Goal: Information Seeking & Learning: Learn about a topic

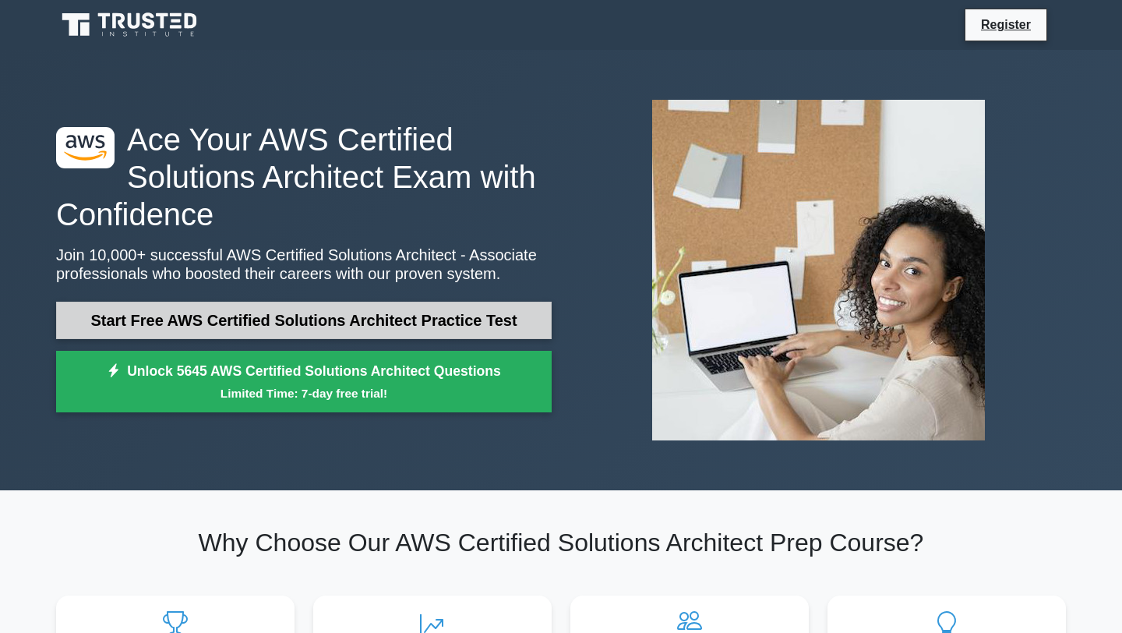
click at [447, 313] on link "Start Free AWS Certified Solutions Architect Practice Test" at bounding box center [304, 320] width 496 height 37
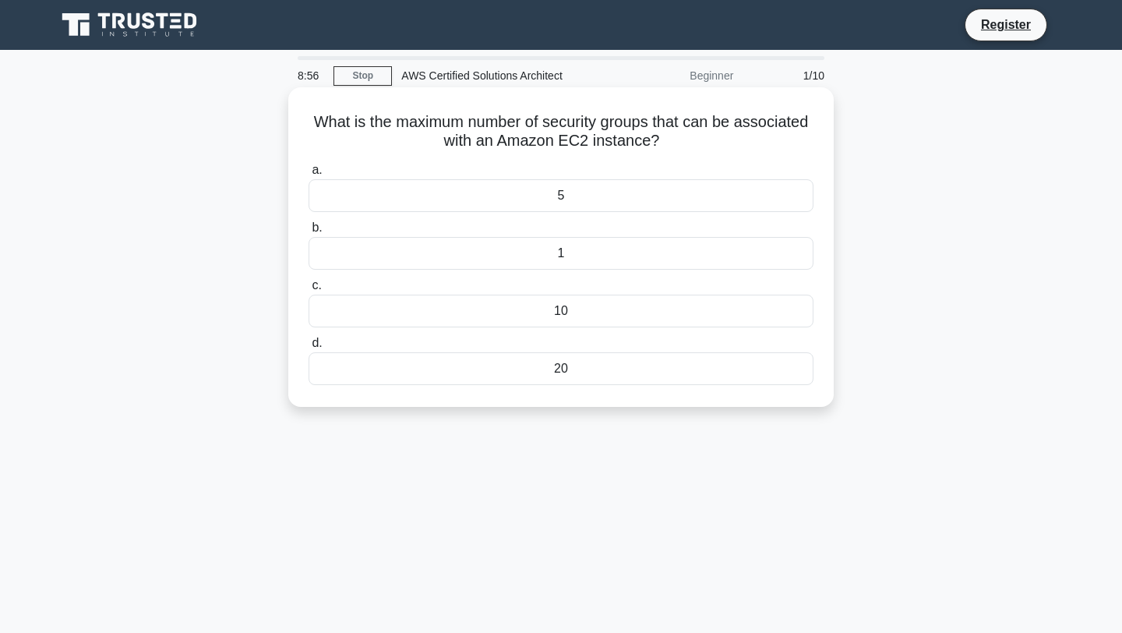
drag, startPoint x: 617, startPoint y: 199, endPoint x: 609, endPoint y: 197, distance: 8.7
click at [609, 197] on div "5" at bounding box center [561, 195] width 505 height 33
click at [309, 175] on input "a. 5" at bounding box center [309, 170] width 0 height 10
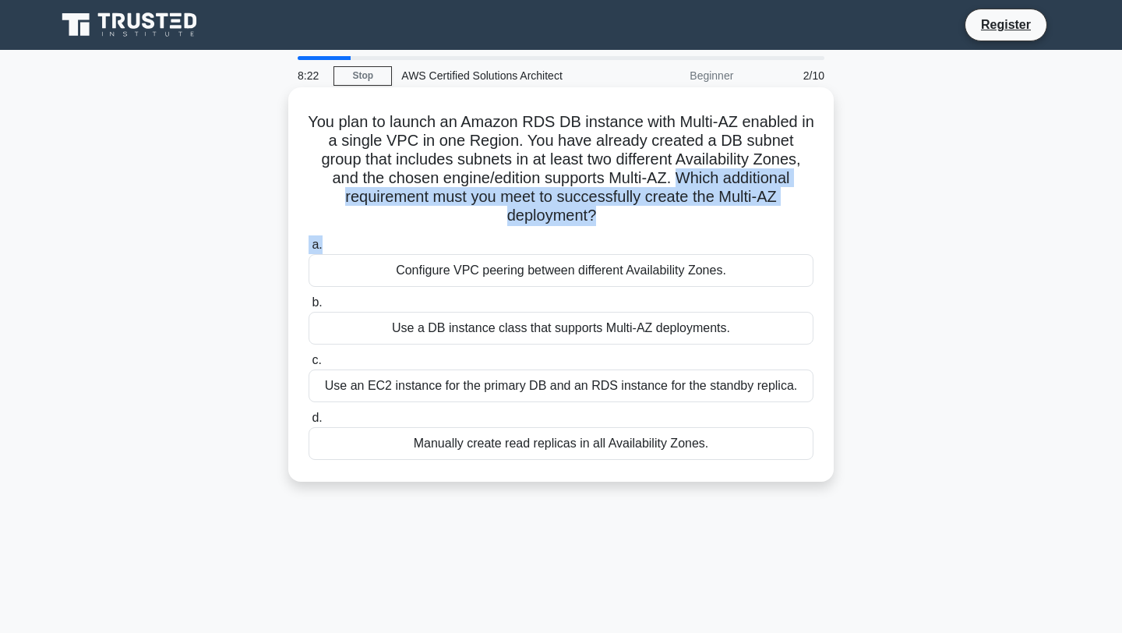
drag, startPoint x: 609, startPoint y: 182, endPoint x: 700, endPoint y: 214, distance: 96.2
click at [706, 220] on div "You plan to launch an Amazon RDS DB instance with Multi-AZ enabled in a single …" at bounding box center [561, 285] width 533 height 382
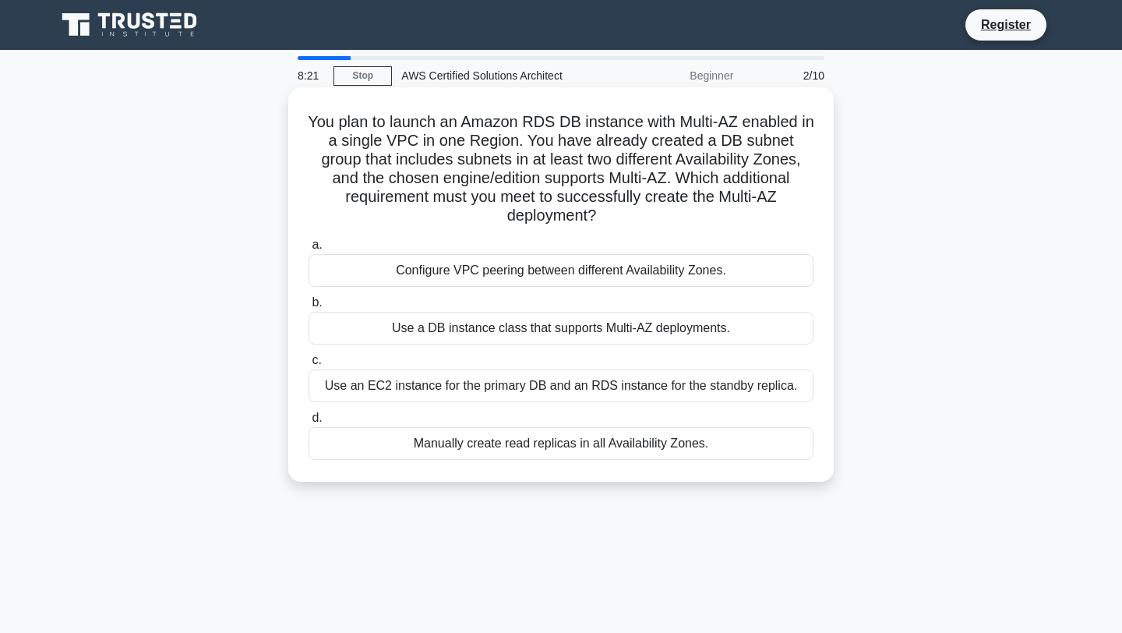
click at [704, 193] on h5 "You plan to launch an Amazon RDS DB instance with Multi-AZ enabled in a single …" at bounding box center [561, 169] width 508 height 114
drag, startPoint x: 366, startPoint y: 199, endPoint x: 588, endPoint y: 206, distance: 223.0
click at [591, 207] on h5 "You plan to launch an Amazon RDS DB instance with Multi-AZ enabled in a single …" at bounding box center [561, 169] width 508 height 114
click at [606, 200] on h5 "You plan to launch an Amazon RDS DB instance with Multi-AZ enabled in a single …" at bounding box center [561, 169] width 508 height 114
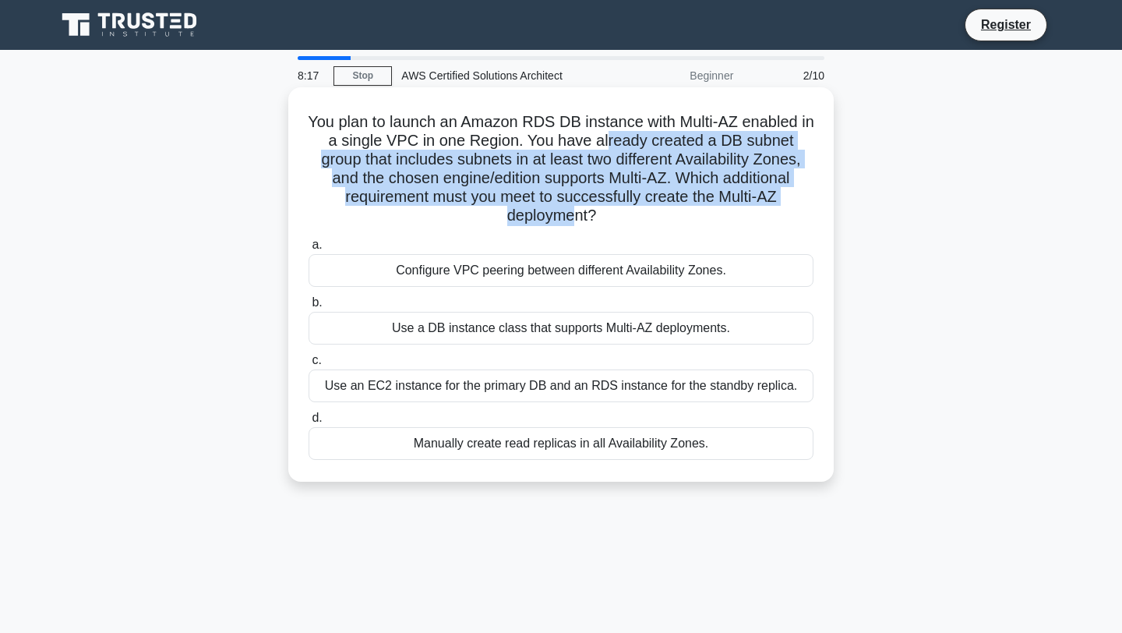
drag, startPoint x: 746, startPoint y: 191, endPoint x: 567, endPoint y: 136, distance: 186.9
click at [569, 136] on h5 "You plan to launch an Amazon RDS DB instance with Multi-AZ enabled in a single …" at bounding box center [561, 169] width 508 height 114
click at [709, 194] on h5 "You plan to launch an Amazon RDS DB instance with Multi-AZ enabled in a single …" at bounding box center [561, 169] width 508 height 114
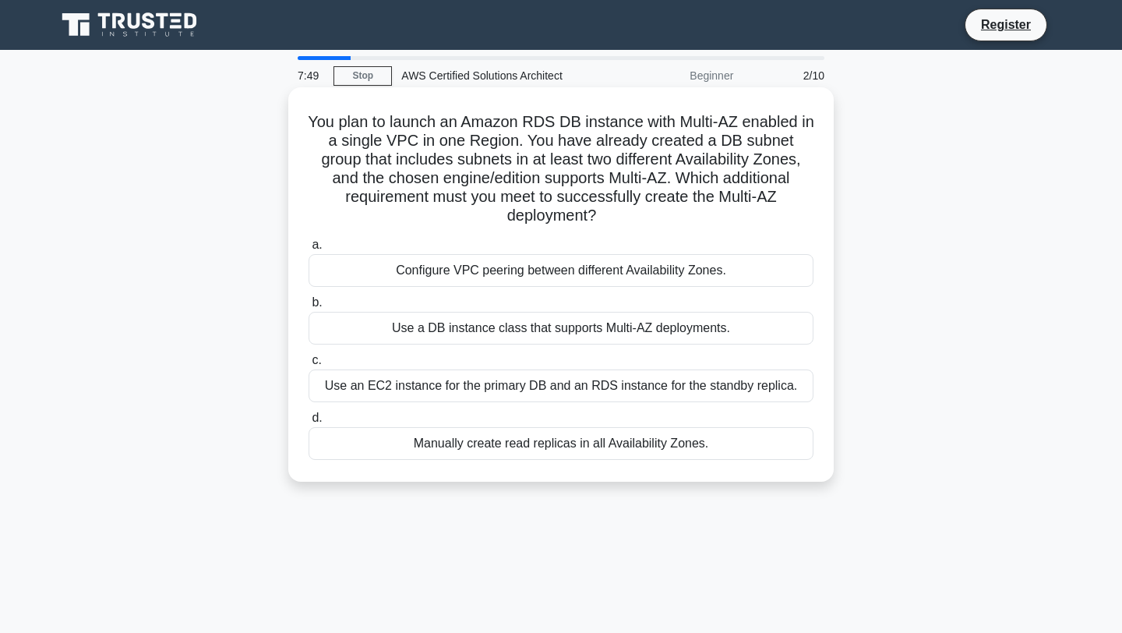
click at [472, 257] on div "Configure VPC peering between different Availability Zones." at bounding box center [561, 270] width 505 height 33
click at [309, 250] on input "a. Configure VPC peering between different Availability Zones." at bounding box center [309, 245] width 0 height 10
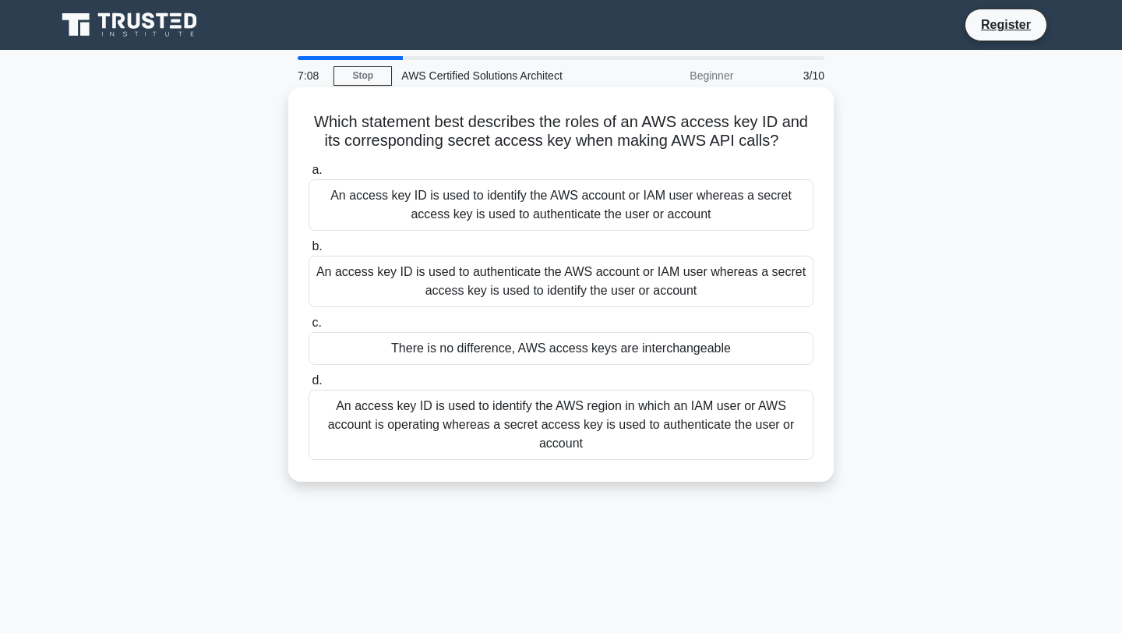
click at [567, 206] on div "An access key ID is used to identify the AWS account or IAM user whereas a secr…" at bounding box center [561, 204] width 505 height 51
click at [309, 175] on input "a. An access key ID is used to identify the AWS account or IAM user whereas a s…" at bounding box center [309, 170] width 0 height 10
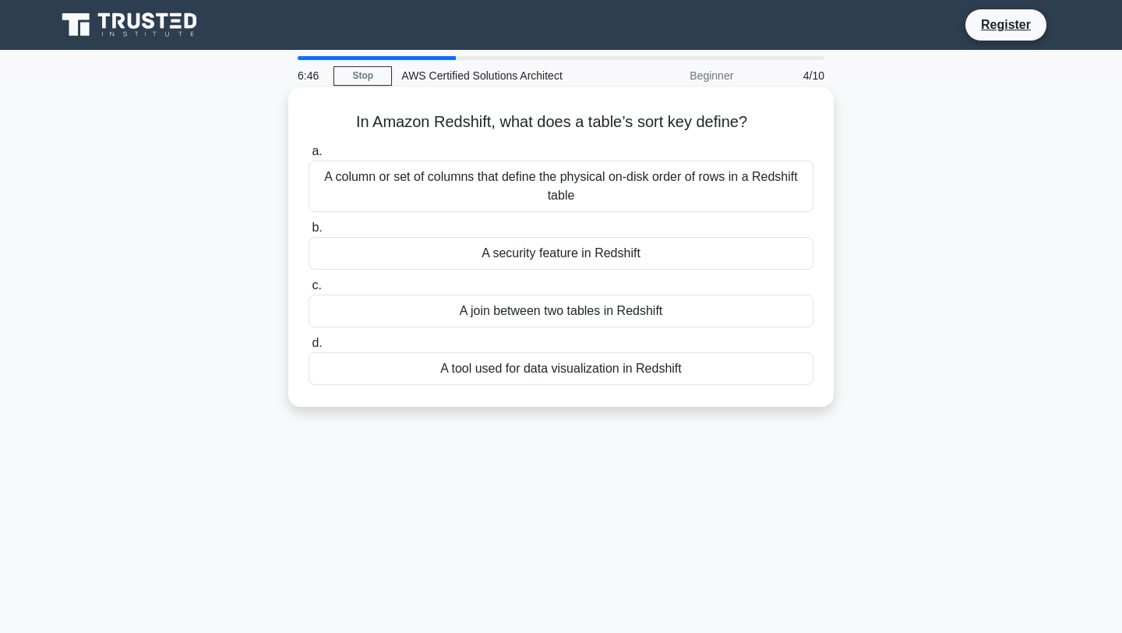
click at [572, 190] on div "A column or set of columns that define the physical on-disk order of rows in a …" at bounding box center [561, 186] width 505 height 51
click at [309, 157] on input "a. A column or set of columns that define the physical on-disk order of rows in…" at bounding box center [309, 152] width 0 height 10
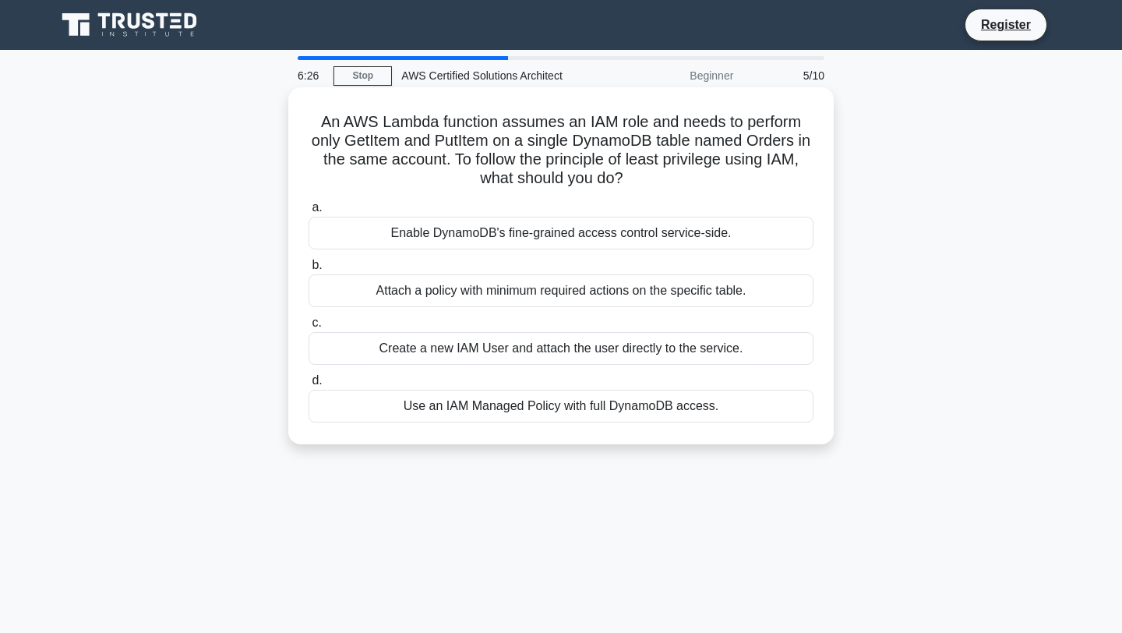
drag, startPoint x: 459, startPoint y: 161, endPoint x: 777, endPoint y: 168, distance: 318.1
click at [778, 168] on h5 "An AWS Lambda function assumes an IAM role and needs to perform only GetItem an…" at bounding box center [561, 150] width 508 height 76
click at [605, 182] on h5 "An AWS Lambda function assumes an IAM role and needs to perform only GetItem an…" at bounding box center [561, 150] width 508 height 76
click at [511, 299] on div "Attach a policy with minimum required actions on the specific table." at bounding box center [561, 290] width 505 height 33
click at [309, 270] on input "b. Attach a policy with minimum required actions on the specific table." at bounding box center [309, 265] width 0 height 10
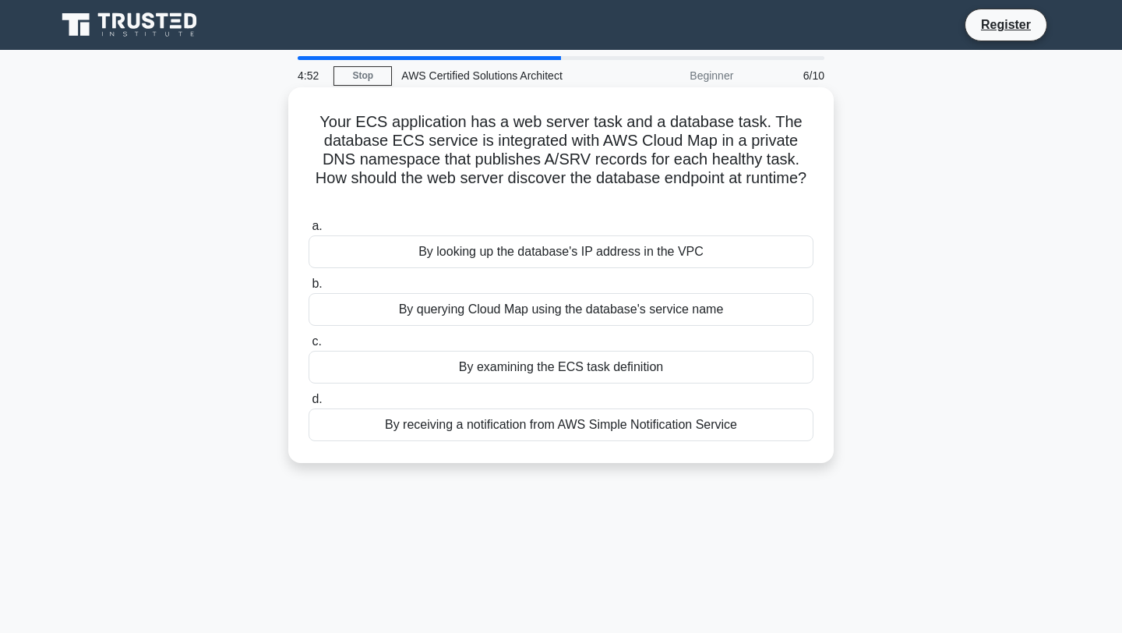
click at [532, 293] on div "By querying Cloud Map using the database's service name" at bounding box center [561, 309] width 505 height 33
click at [309, 289] on input "b. By querying Cloud Map using the database's service name" at bounding box center [309, 284] width 0 height 10
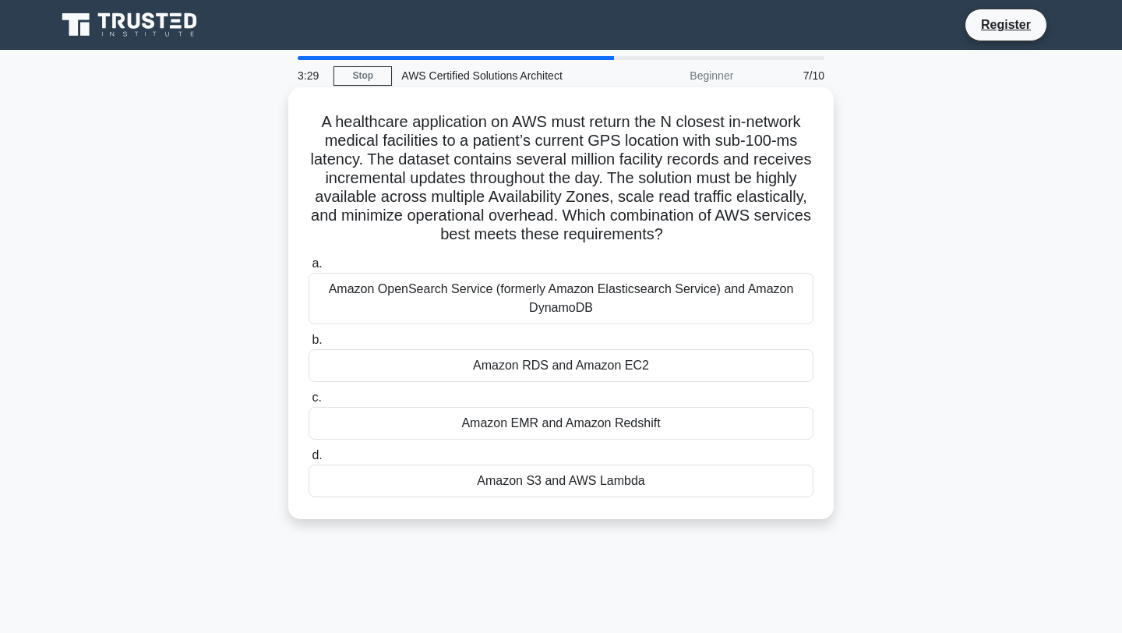
click at [500, 366] on div "Amazon RDS and Amazon EC2" at bounding box center [561, 365] width 505 height 33
click at [309, 345] on input "b. Amazon RDS and Amazon EC2" at bounding box center [309, 340] width 0 height 10
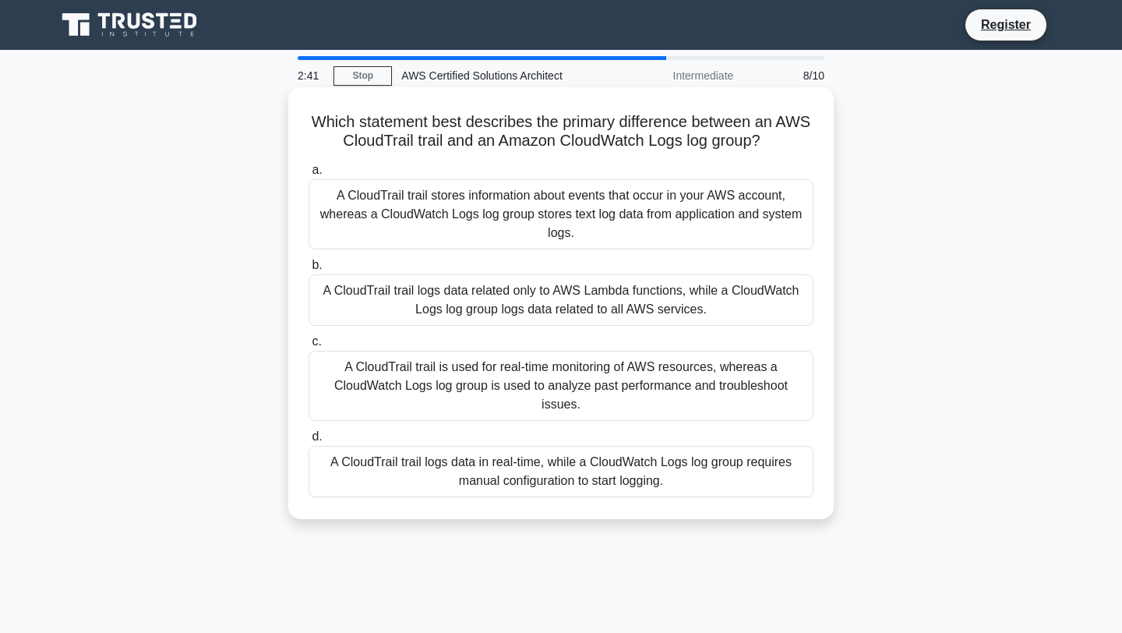
click at [606, 384] on div "A CloudTrail trail is used for real-time monitoring of AWS resources, whereas a…" at bounding box center [561, 386] width 505 height 70
click at [309, 347] on input "c. A CloudTrail trail is used for real-time monitoring of AWS resources, wherea…" at bounding box center [309, 342] width 0 height 10
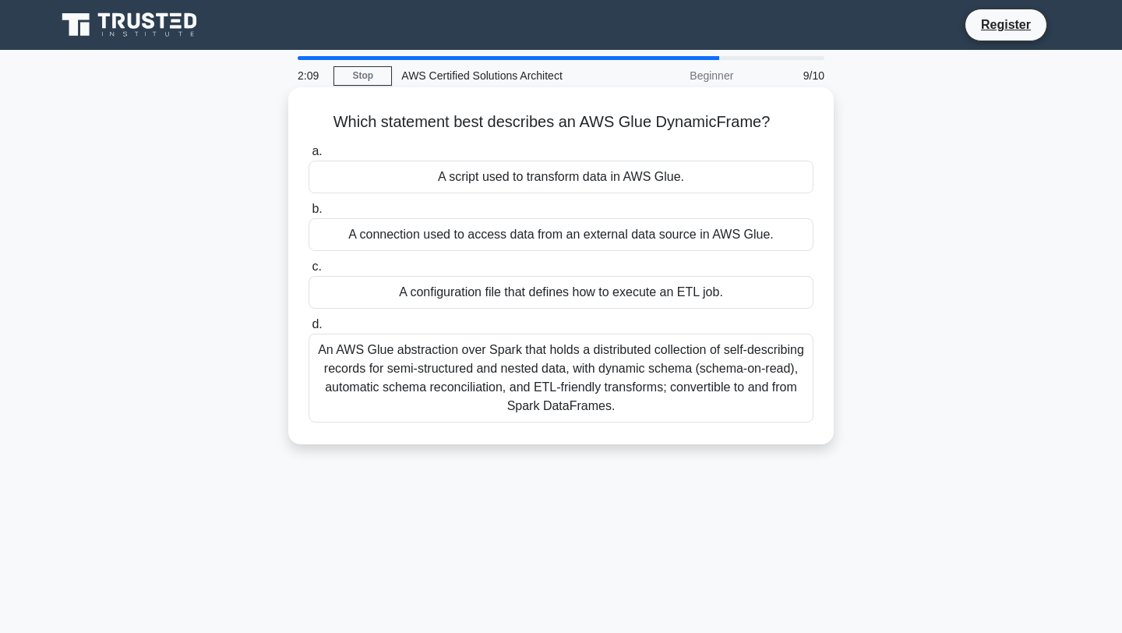
click at [595, 381] on div "An AWS Glue abstraction over Spark that holds a distributed collection of self-…" at bounding box center [561, 378] width 505 height 89
click at [309, 330] on input "d. An AWS Glue abstraction over Spark that holds a distributed collection of se…" at bounding box center [309, 325] width 0 height 10
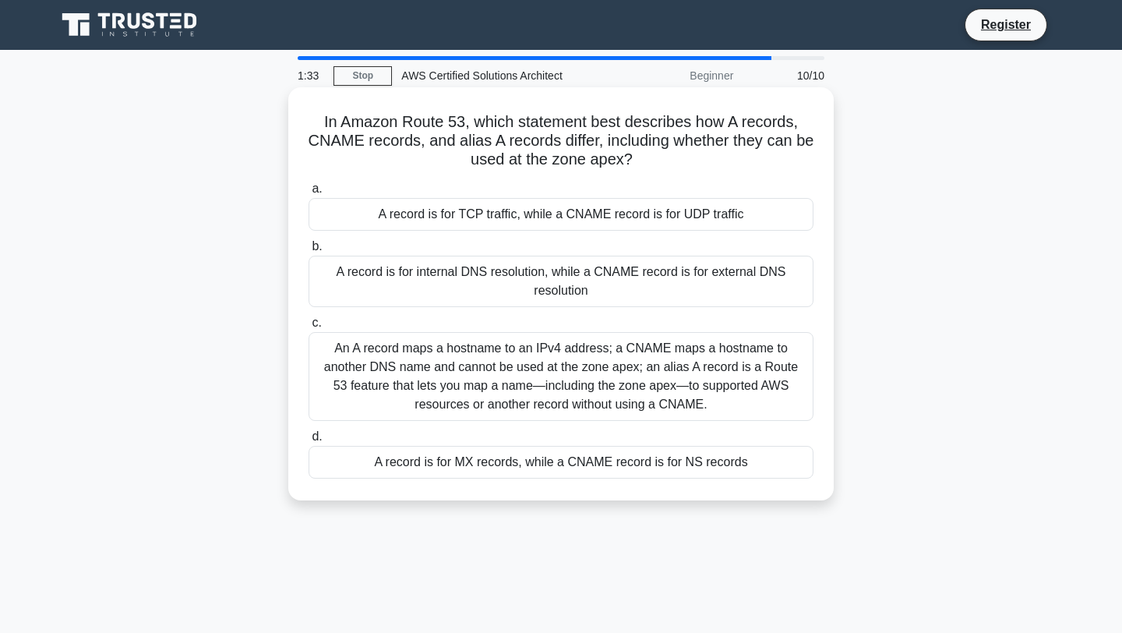
click at [575, 380] on div "An A record maps a hostname to an IPv4 address; a CNAME maps a hostname to anot…" at bounding box center [561, 376] width 505 height 89
click at [309, 328] on input "c. An A record maps a hostname to an IPv4 address; a CNAME maps a hostname to a…" at bounding box center [309, 323] width 0 height 10
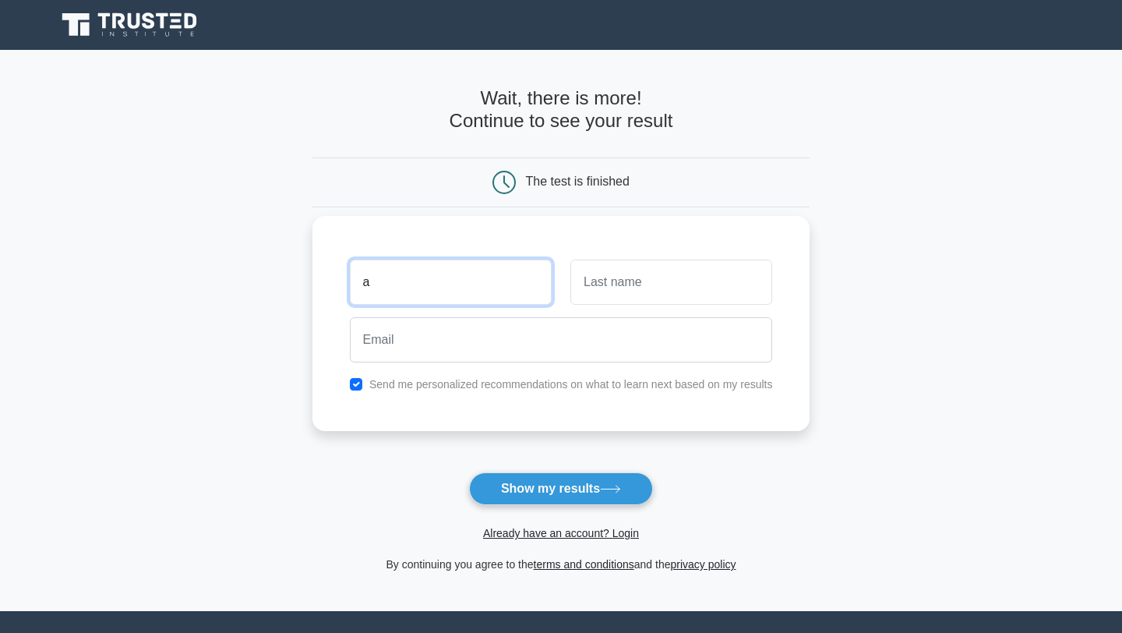
click at [507, 266] on input "a" at bounding box center [451, 282] width 202 height 45
type input "k"
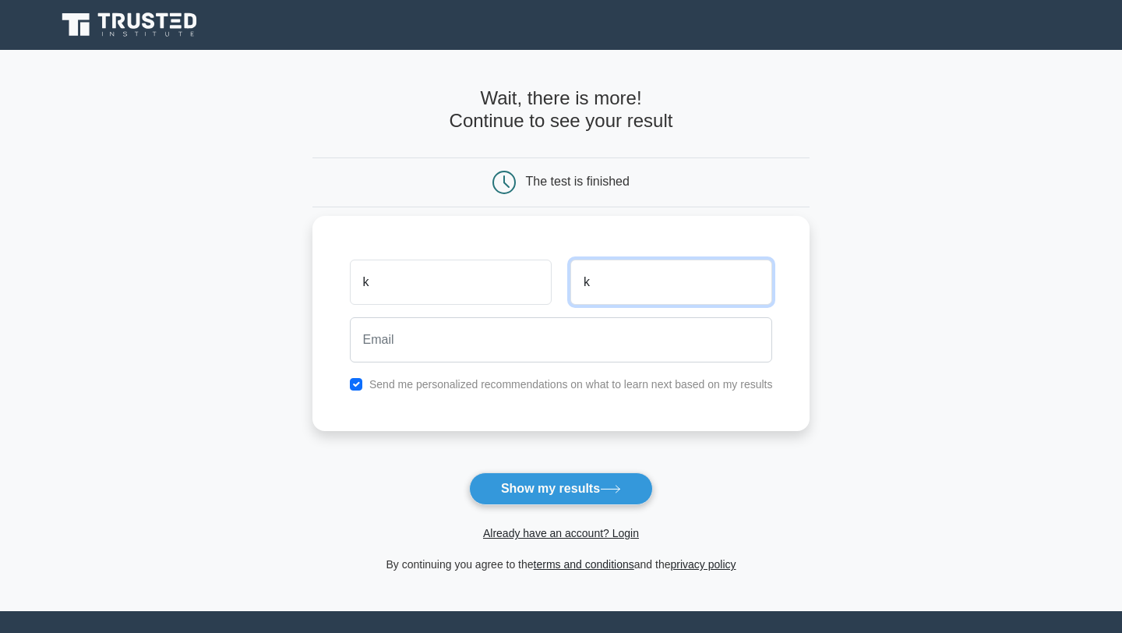
type input "k"
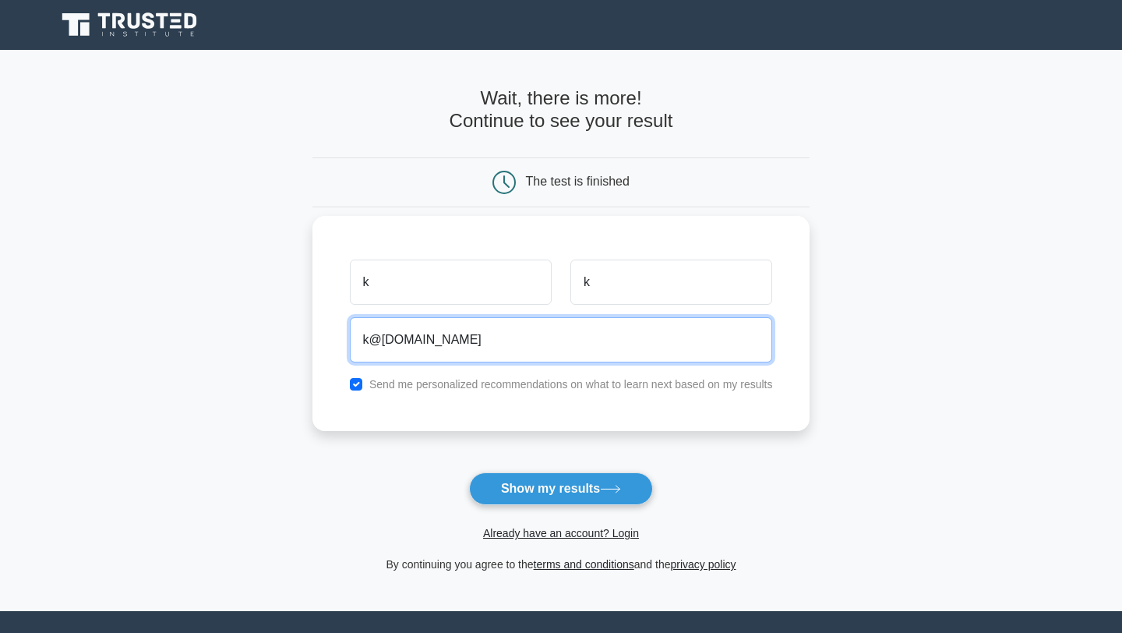
type input "k@[DOMAIN_NAME]"
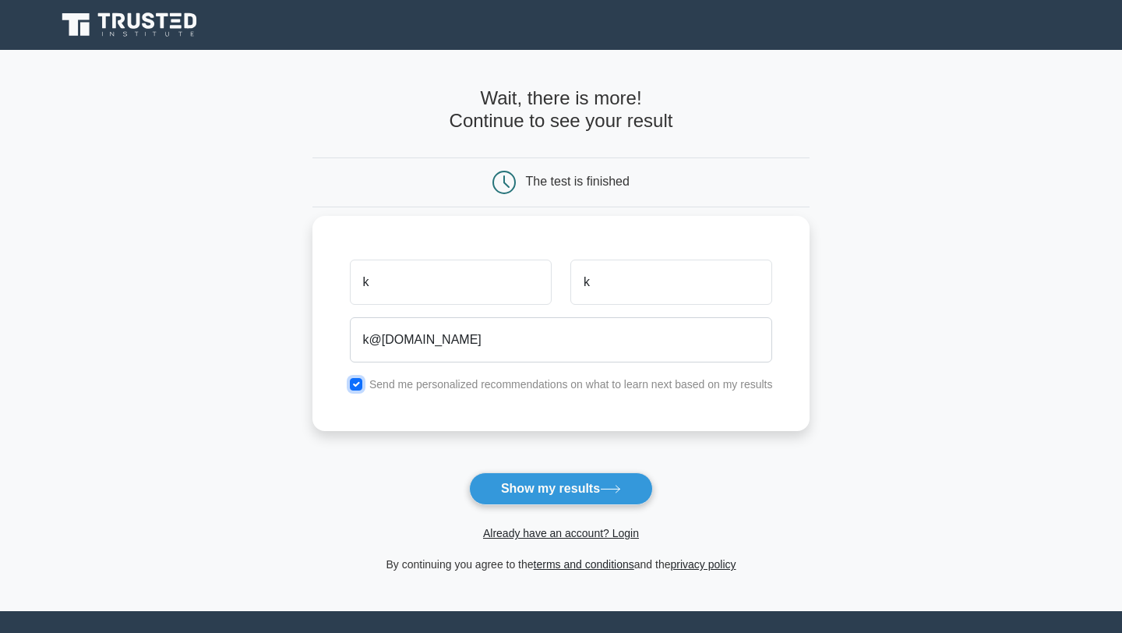
click at [355, 383] on input "checkbox" at bounding box center [356, 384] width 12 height 12
checkbox input "false"
click at [593, 485] on button "Show my results" at bounding box center [561, 488] width 184 height 33
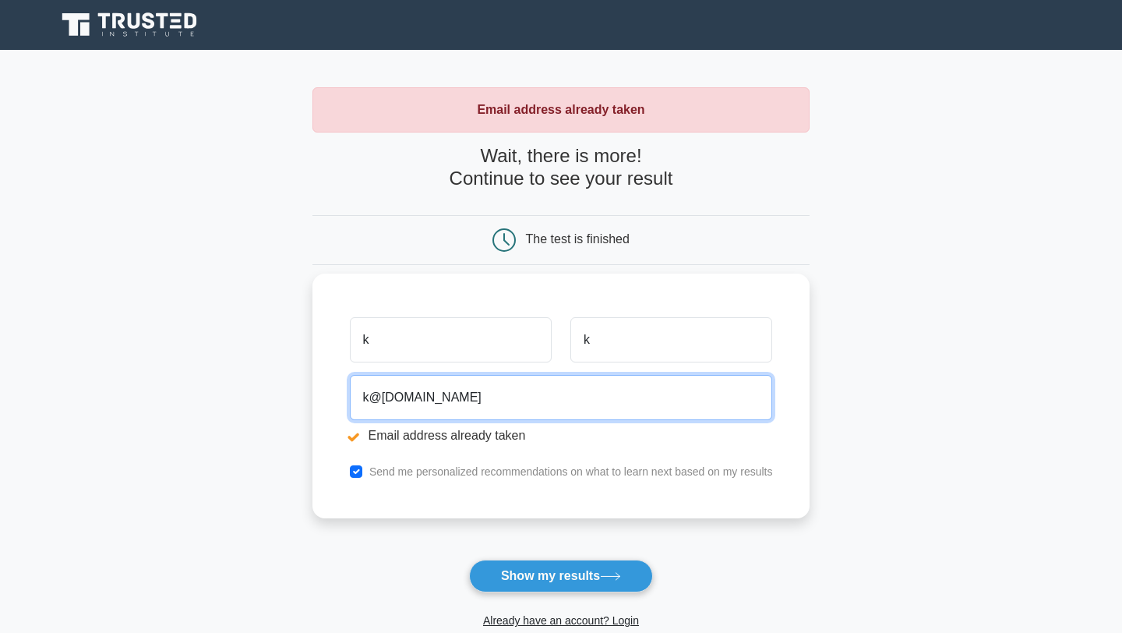
click at [374, 396] on input "k@[DOMAIN_NAME]" at bounding box center [561, 397] width 423 height 45
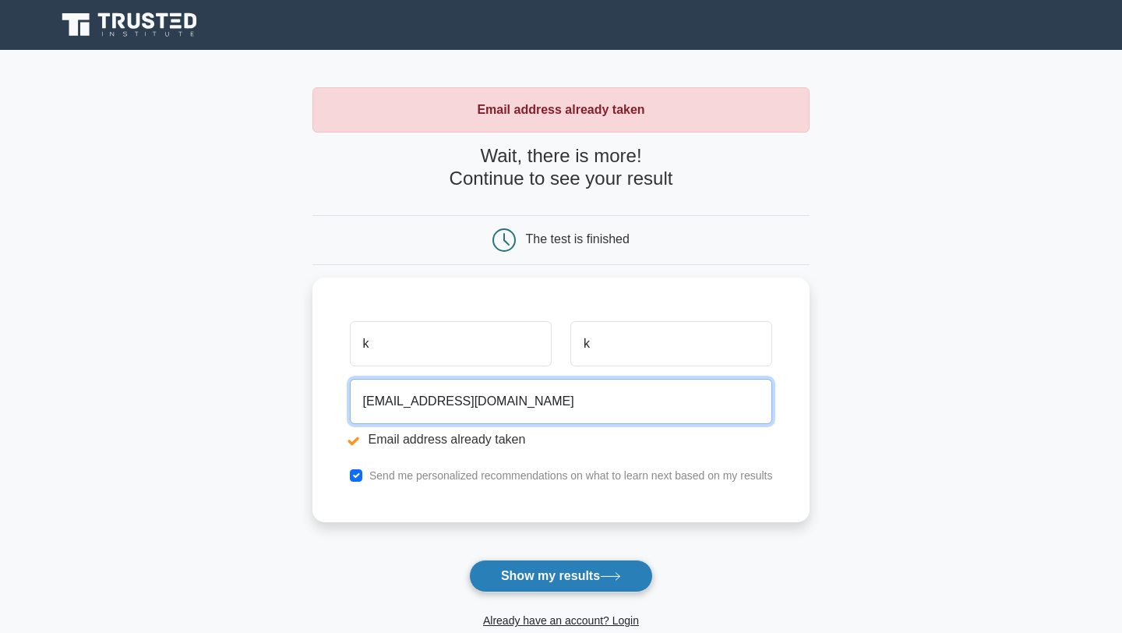
type input "kdvgjdvjad@gmail.com"
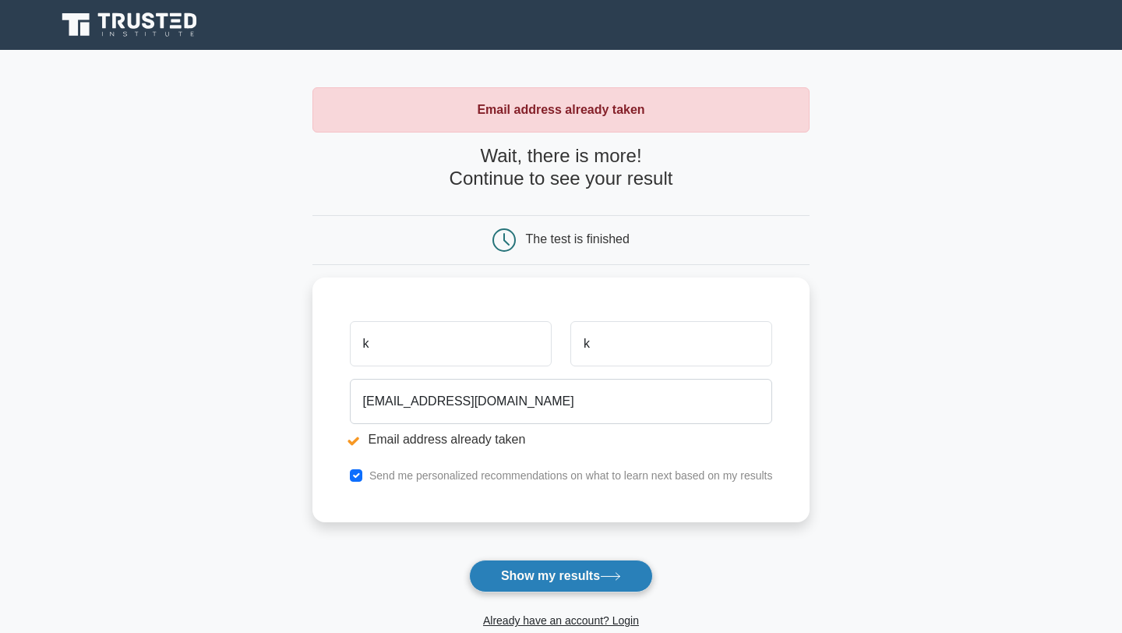
click at [542, 567] on button "Show my results" at bounding box center [561, 576] width 184 height 33
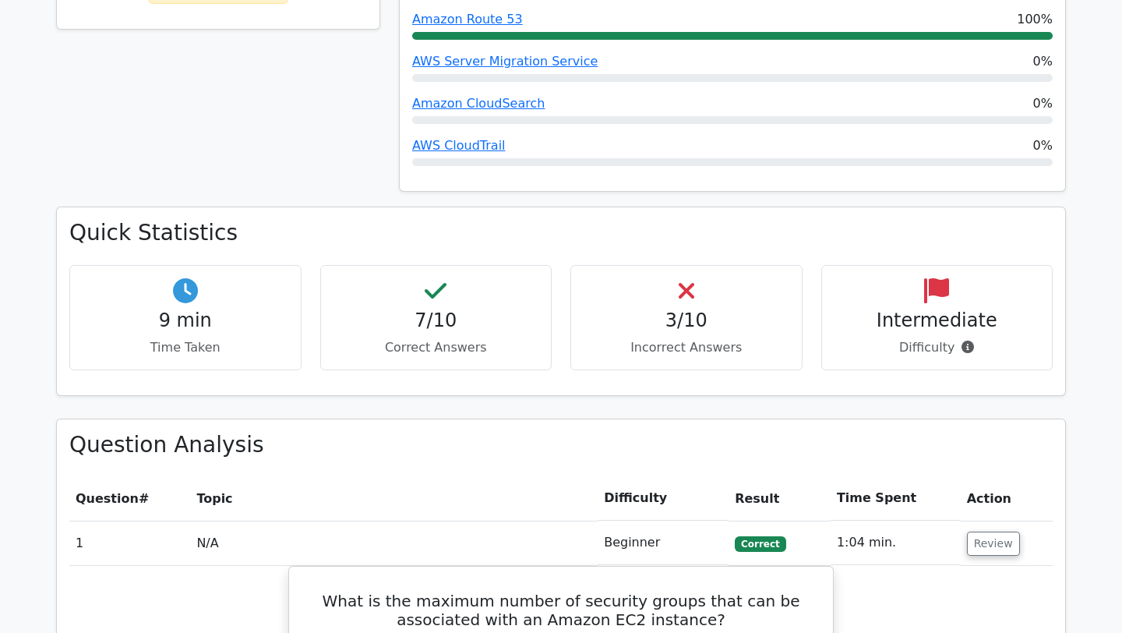
scroll to position [899, 0]
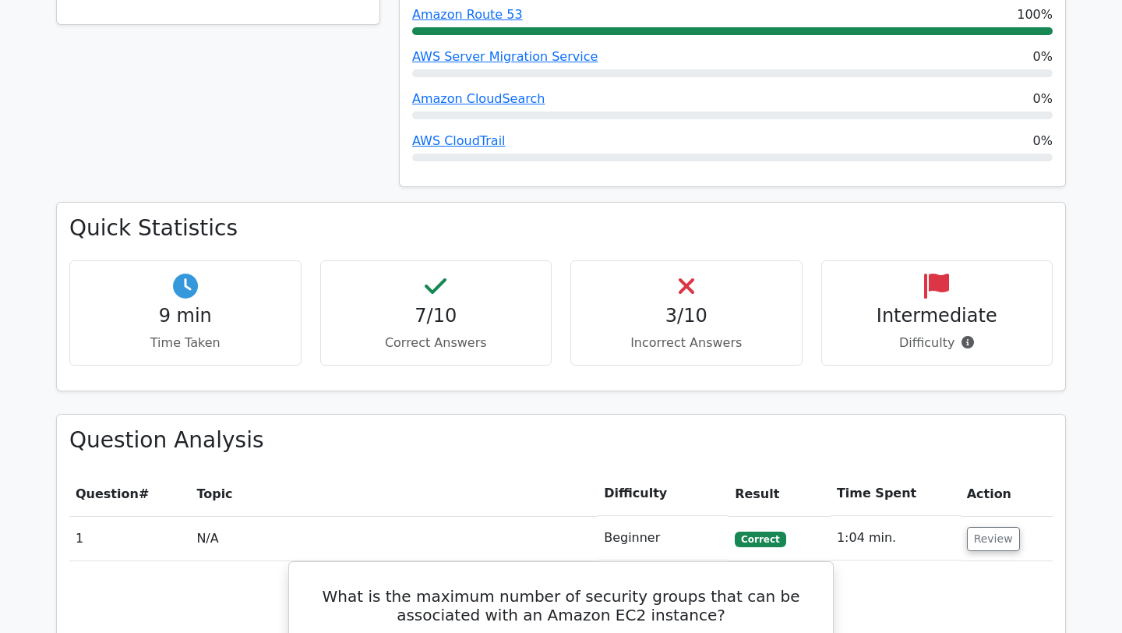
click at [635, 305] on h4 "3/10" at bounding box center [687, 316] width 206 height 23
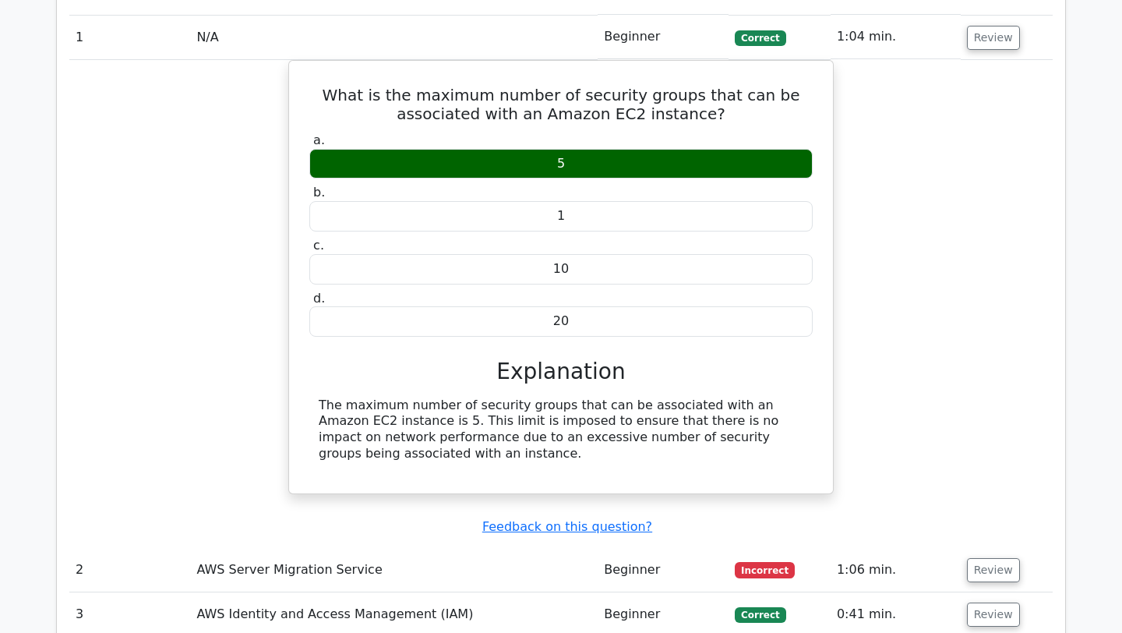
scroll to position [1469, 0]
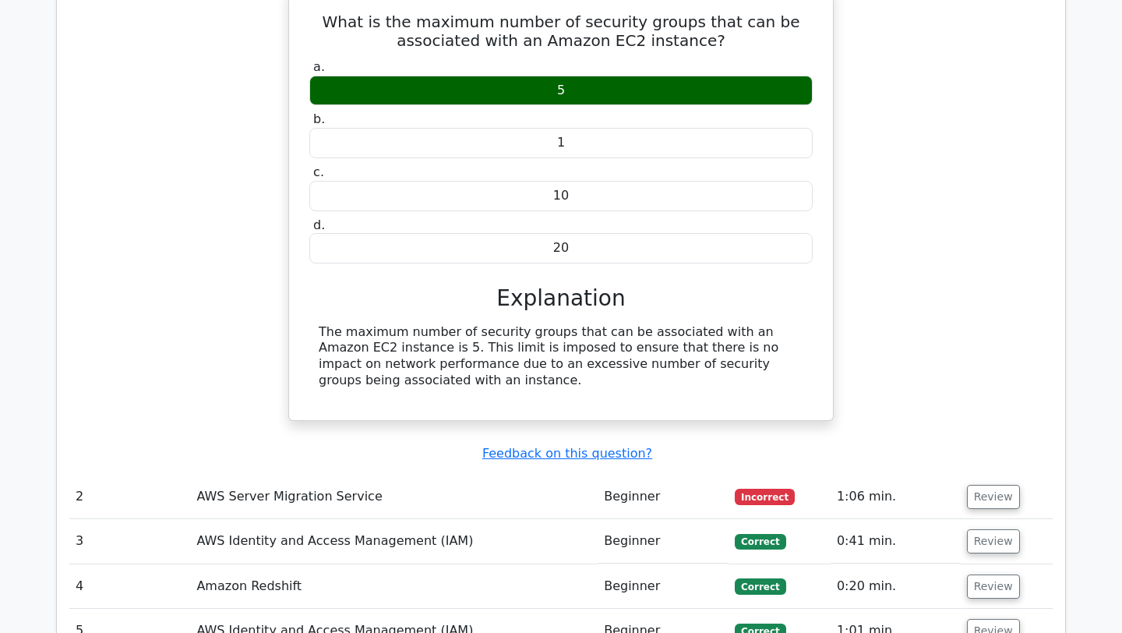
click at [765, 489] on span "Incorrect" at bounding box center [765, 497] width 60 height 16
click at [171, 414] on td "What is the maximum number of security groups that can be associated with an Am…" at bounding box center [561, 230] width 984 height 488
click at [80, 475] on td "2" at bounding box center [129, 497] width 121 height 44
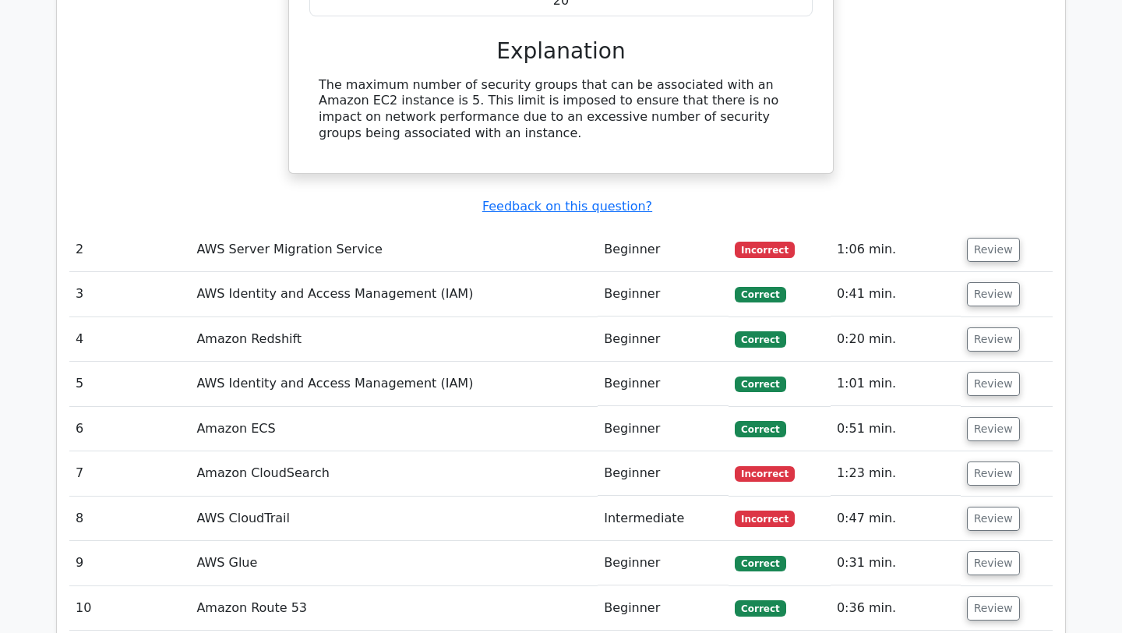
scroll to position [1718, 0]
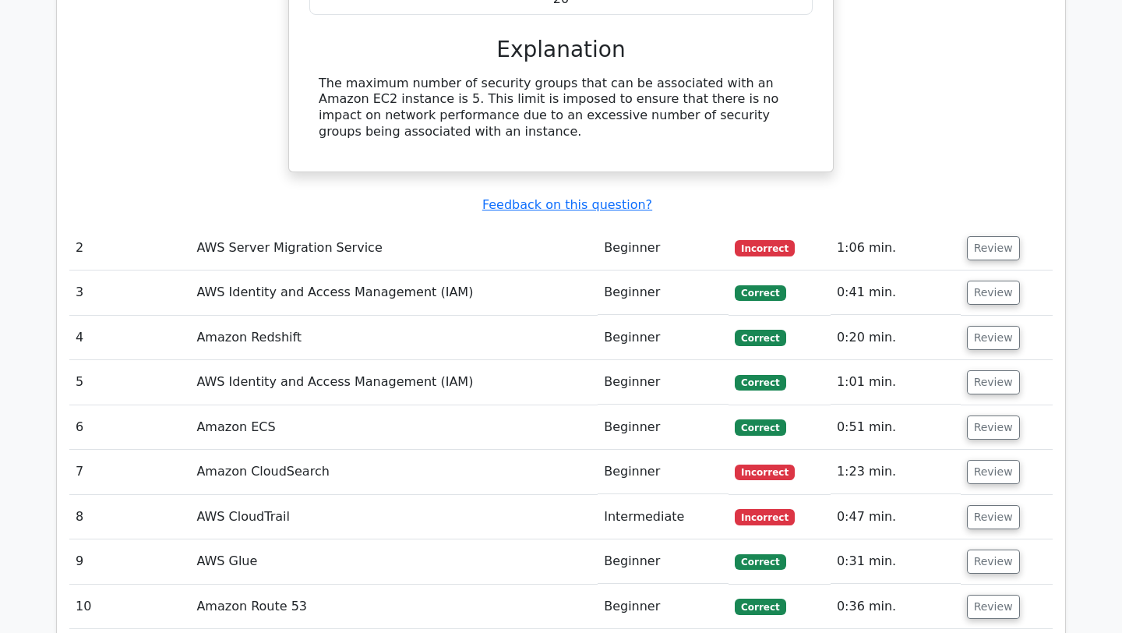
click at [222, 405] on td "Amazon ECS" at bounding box center [394, 427] width 408 height 44
click at [979, 236] on button "Review" at bounding box center [993, 248] width 53 height 24
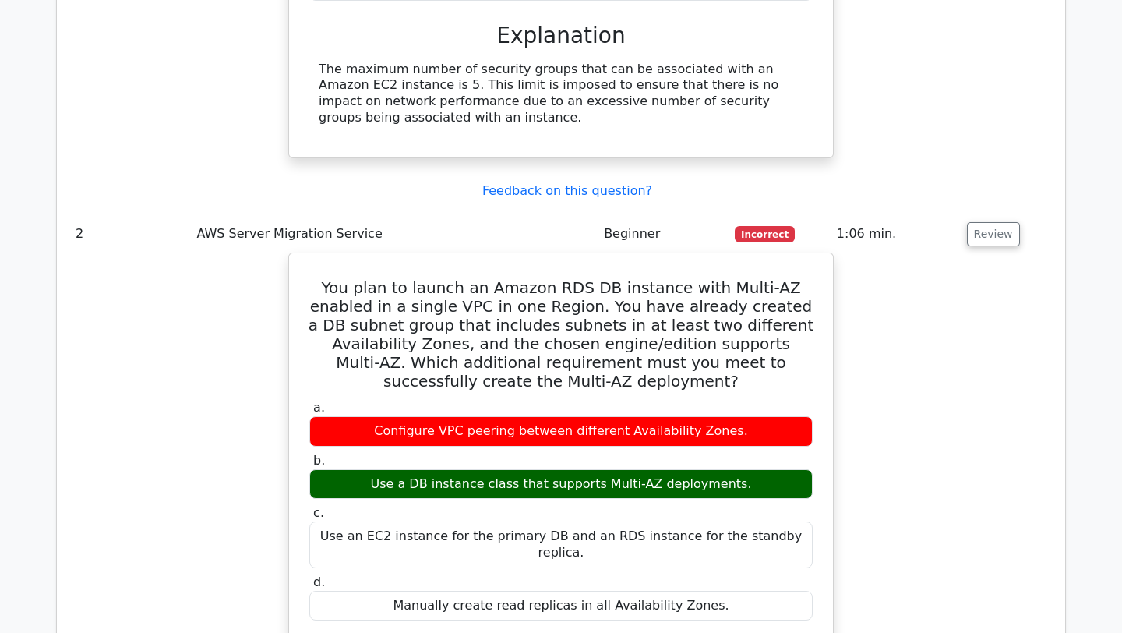
scroll to position [1736, 0]
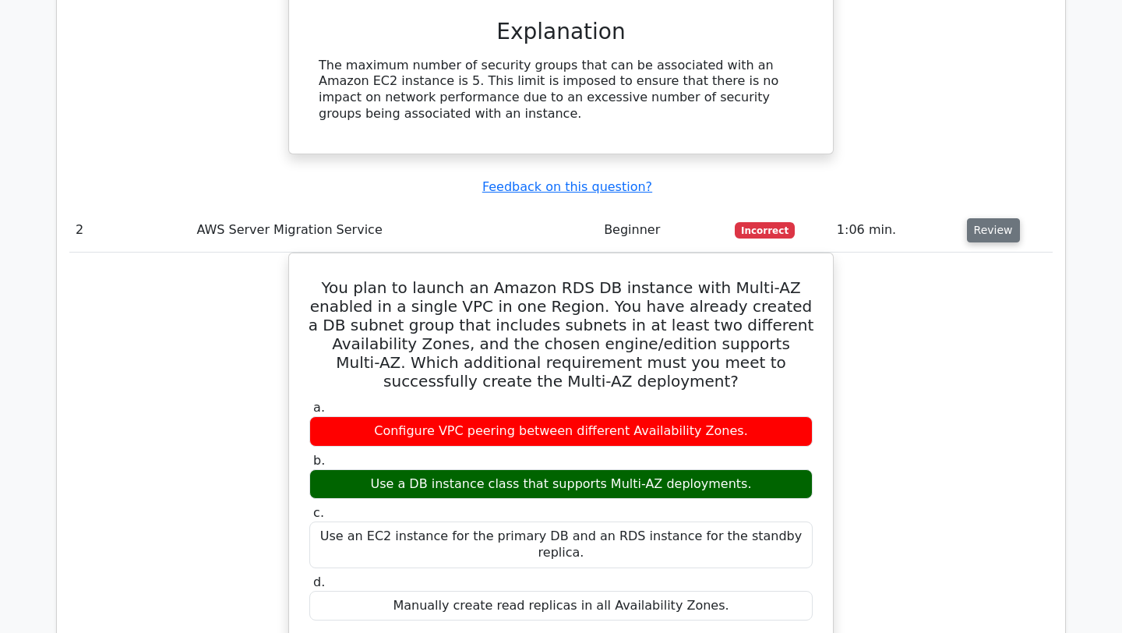
click at [981, 218] on button "Review" at bounding box center [993, 230] width 53 height 24
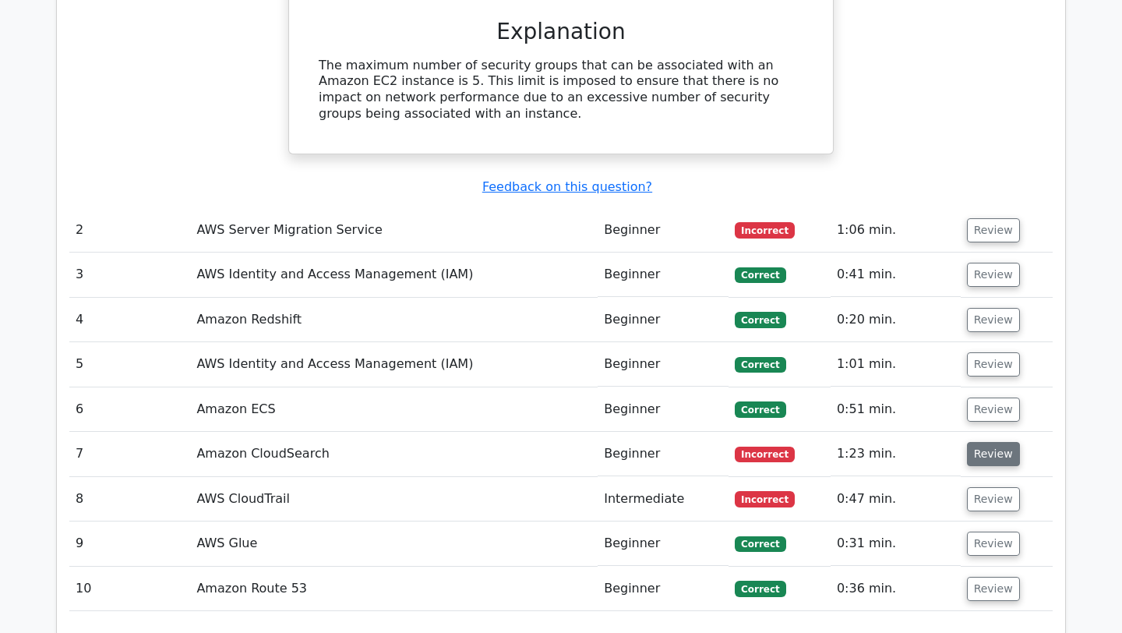
click at [977, 442] on button "Review" at bounding box center [993, 454] width 53 height 24
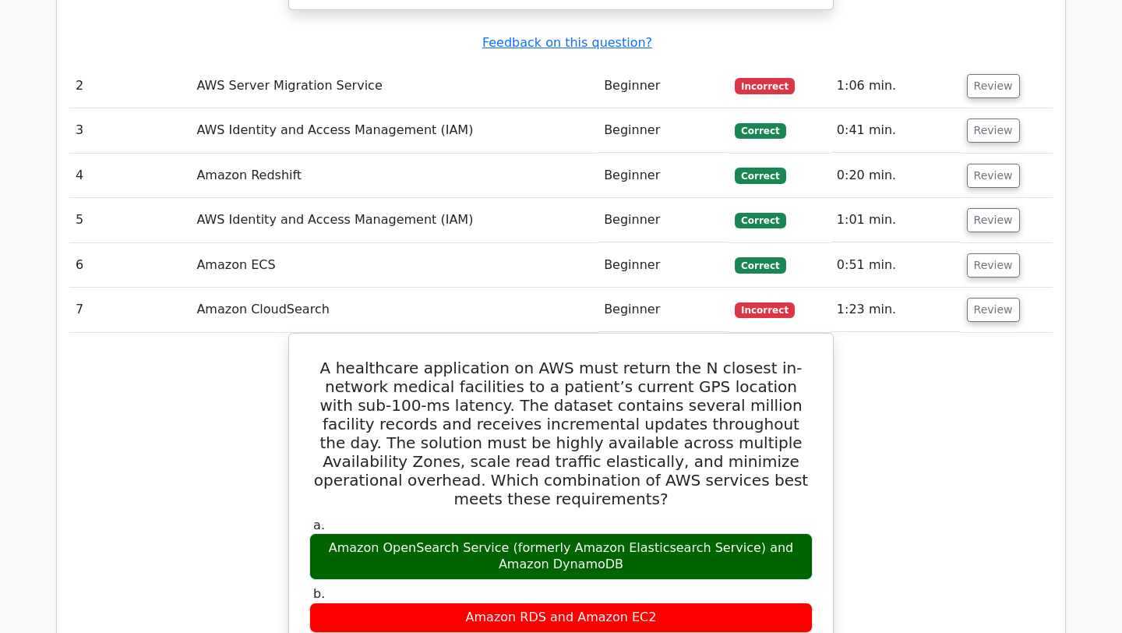
scroll to position [1884, 0]
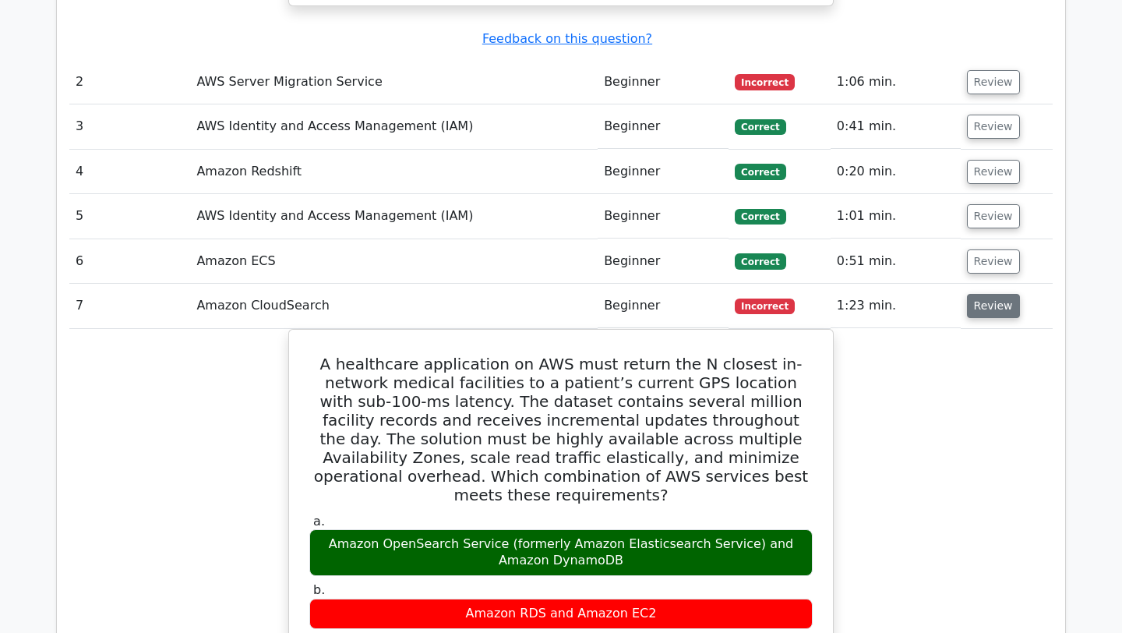
click at [993, 294] on button "Review" at bounding box center [993, 306] width 53 height 24
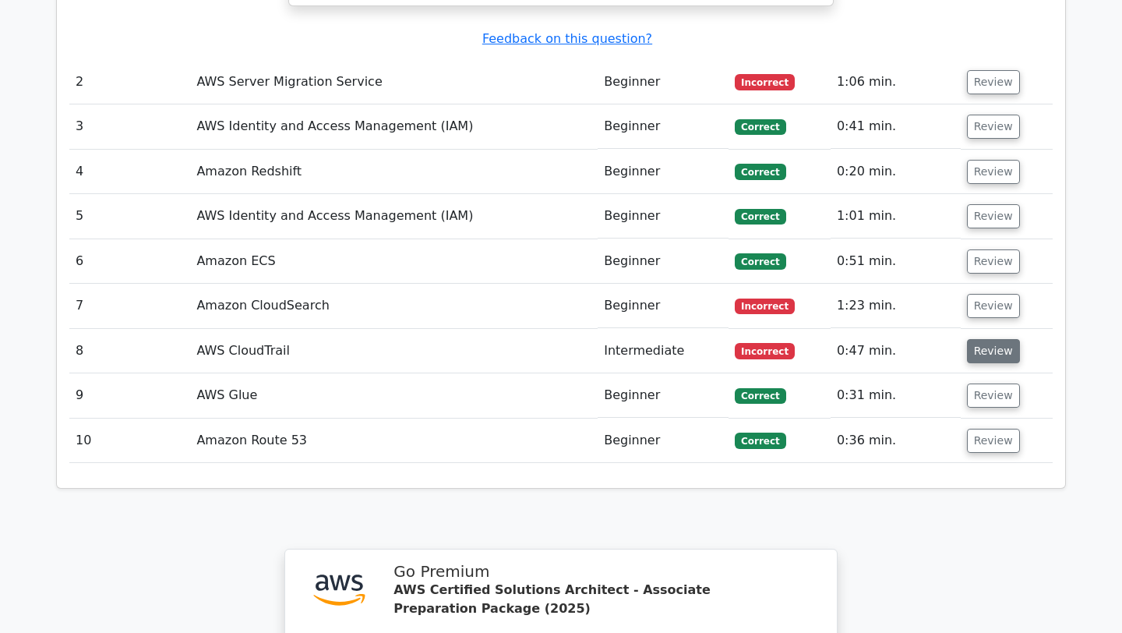
click at [981, 339] on button "Review" at bounding box center [993, 351] width 53 height 24
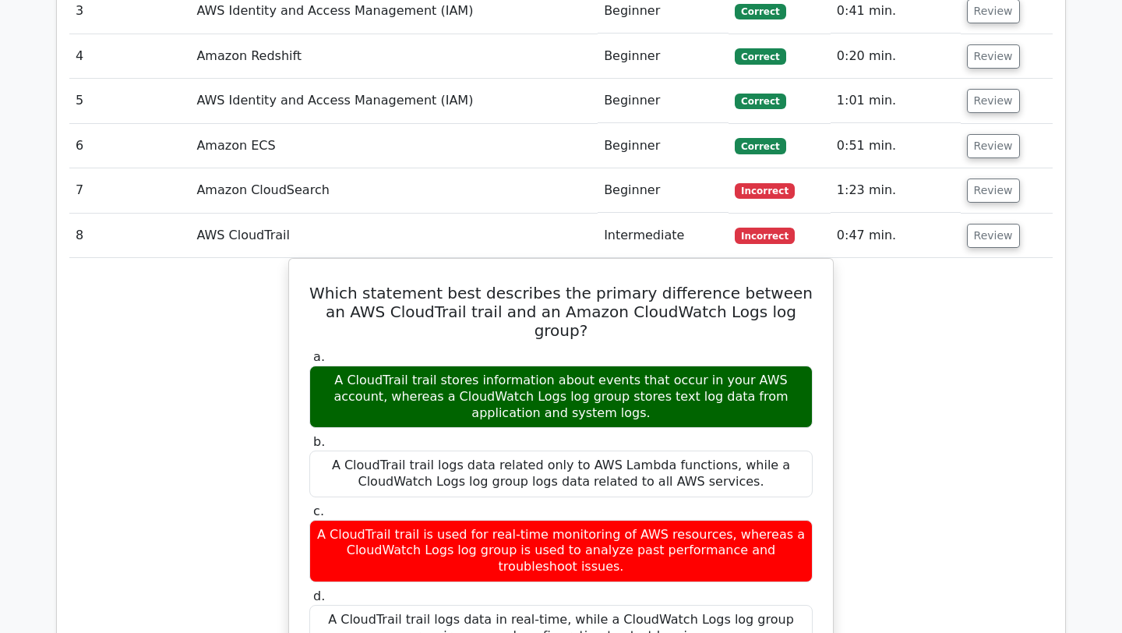
scroll to position [1998, 0]
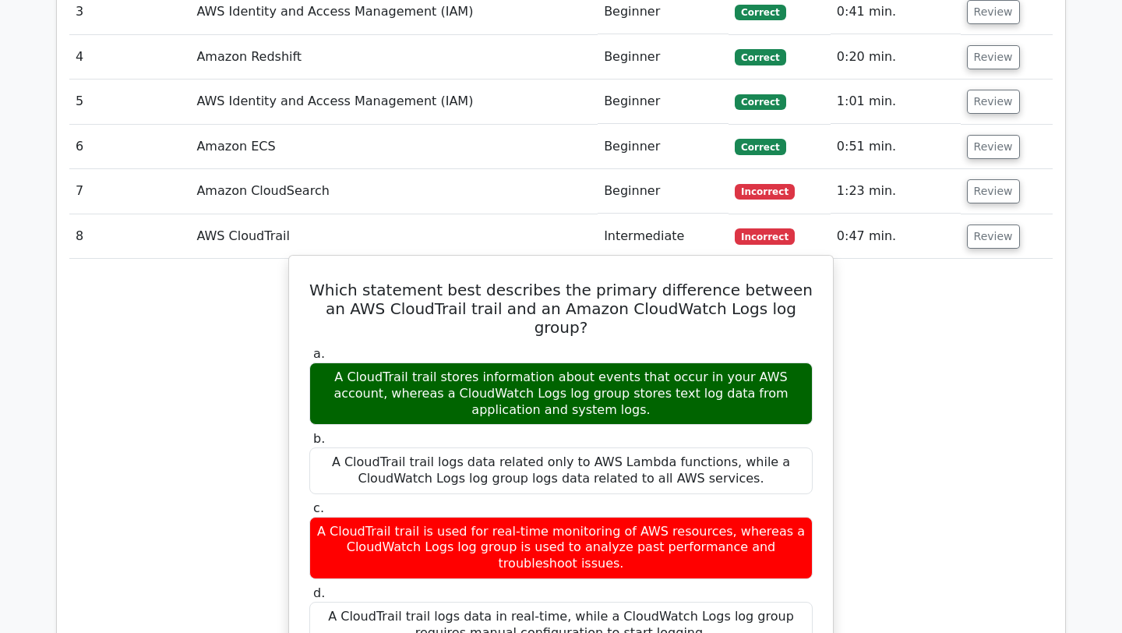
drag, startPoint x: 556, startPoint y: 308, endPoint x: 627, endPoint y: 326, distance: 73.2
click at [627, 362] on div "A CloudTrail trail stores information about events that occur in your AWS accou…" at bounding box center [560, 393] width 503 height 62
